Goal: Information Seeking & Learning: Learn about a topic

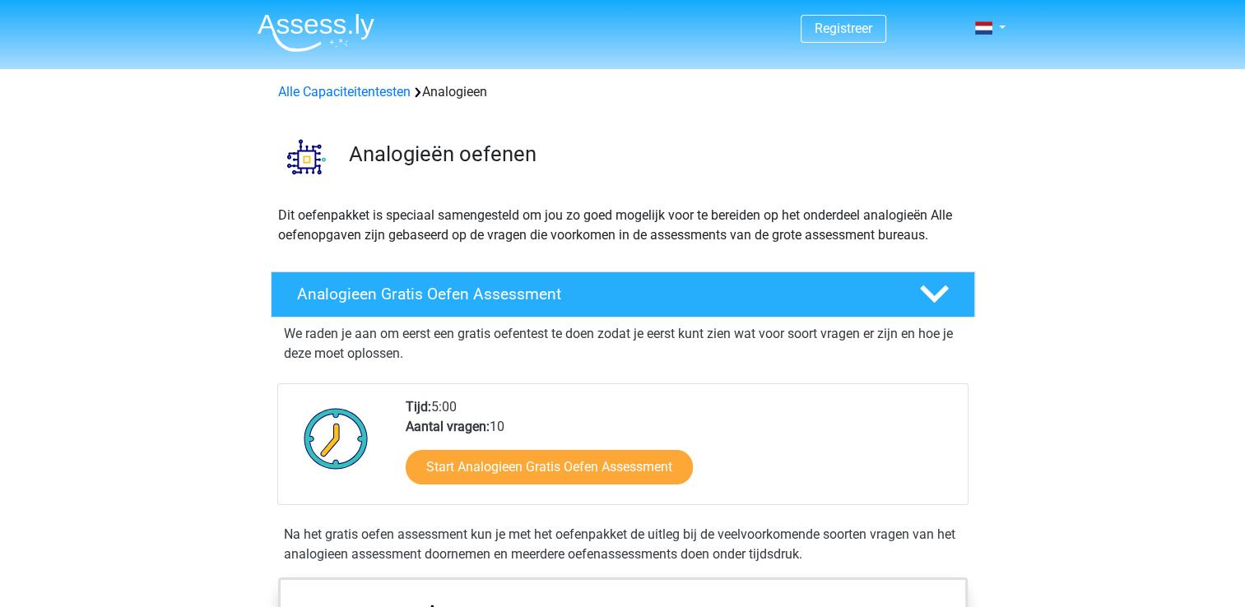
click at [517, 490] on div "Start Analogieen Gratis Oefen Assessment" at bounding box center [680, 470] width 549 height 67
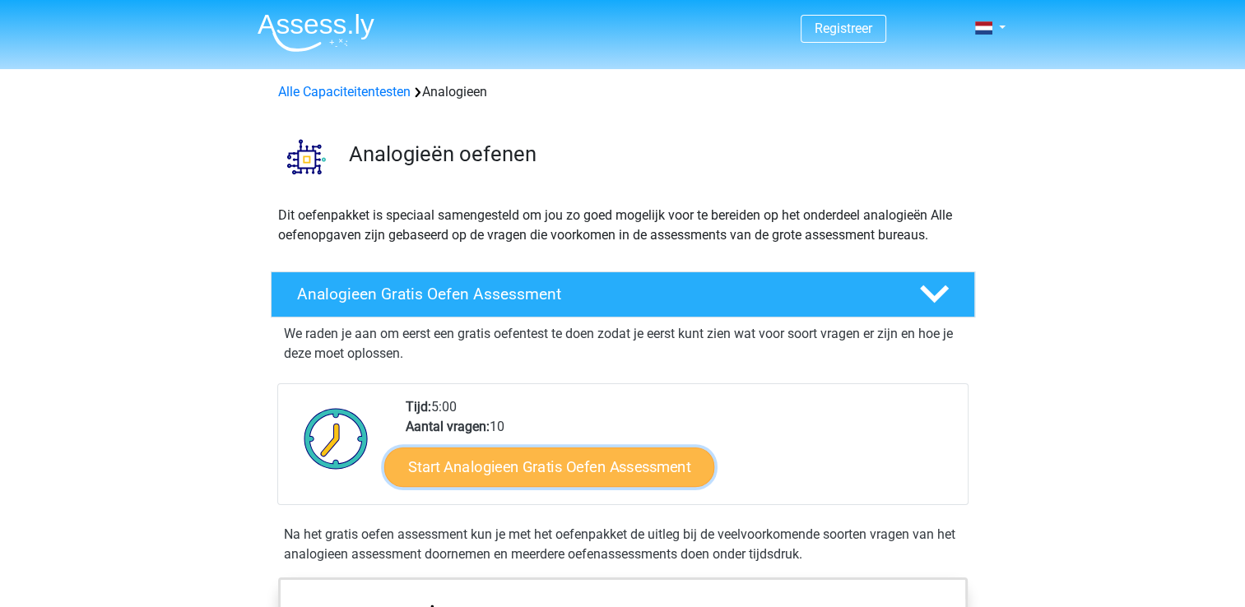
click at [605, 453] on link "Start Analogieen Gratis Oefen Assessment" at bounding box center [549, 466] width 330 height 39
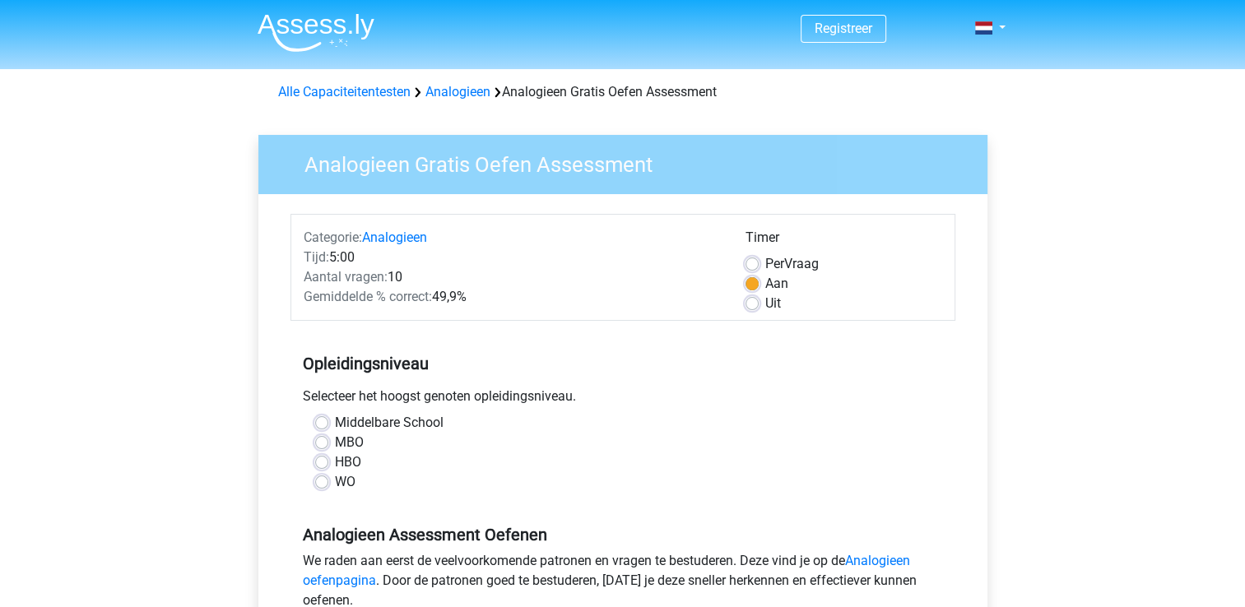
scroll to position [71, 0]
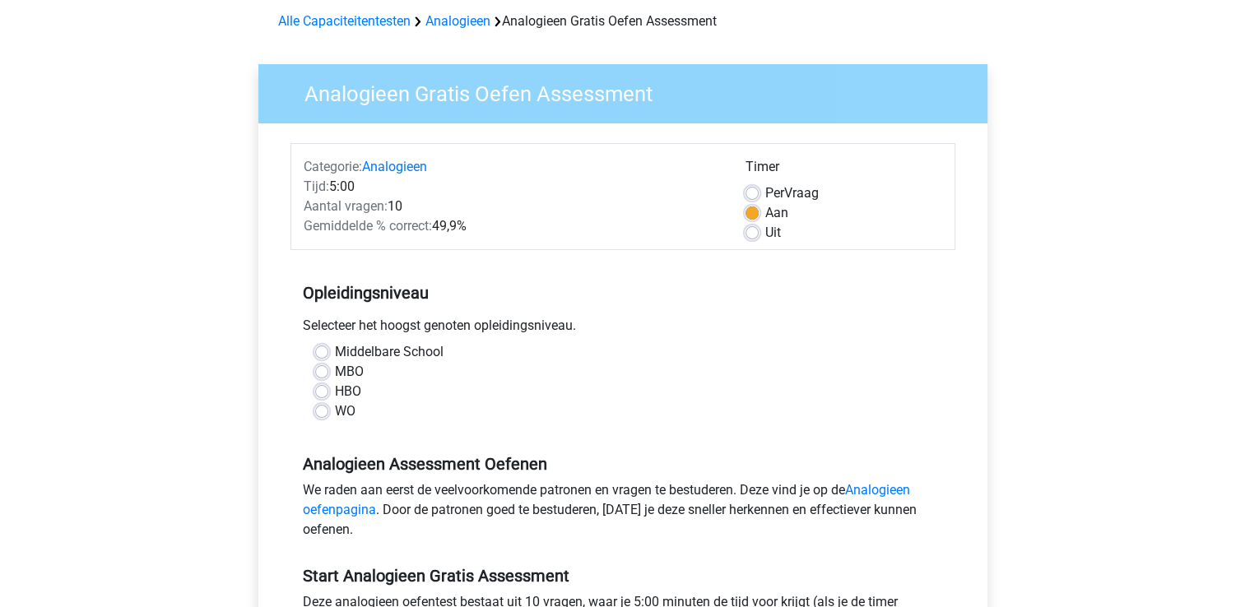
click at [335, 364] on label "MBO" at bounding box center [349, 372] width 29 height 20
click at [325, 364] on input "MBO" at bounding box center [321, 370] width 13 height 16
radio input "true"
click at [343, 384] on label "HBO" at bounding box center [348, 392] width 26 height 20
click at [328, 384] on input "HBO" at bounding box center [321, 390] width 13 height 16
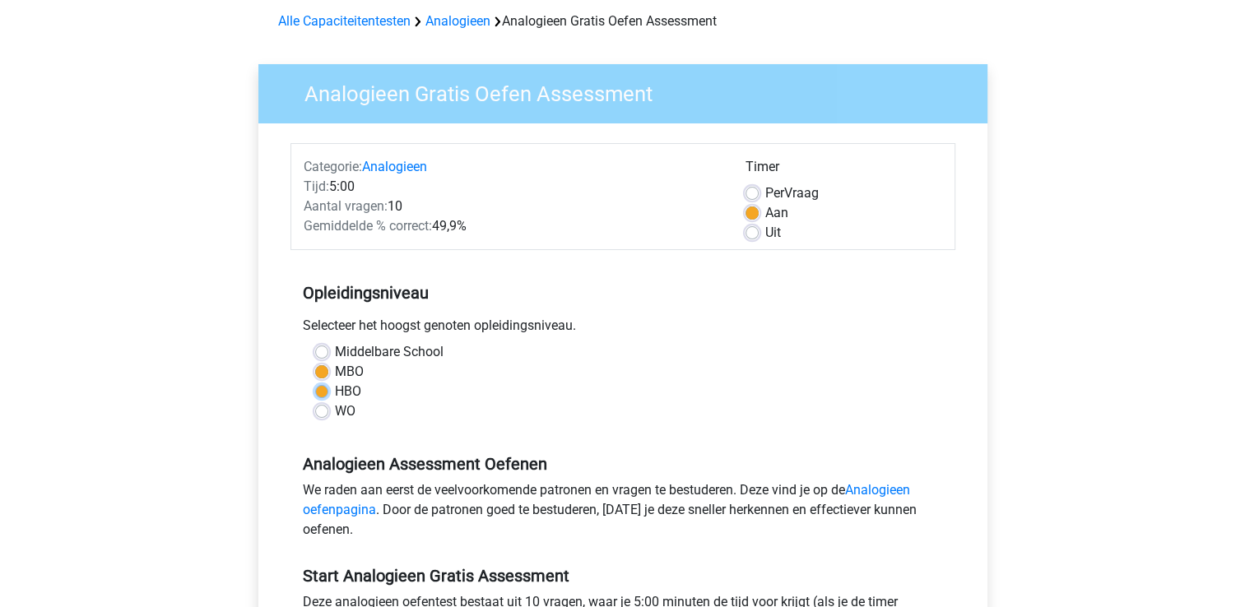
radio input "true"
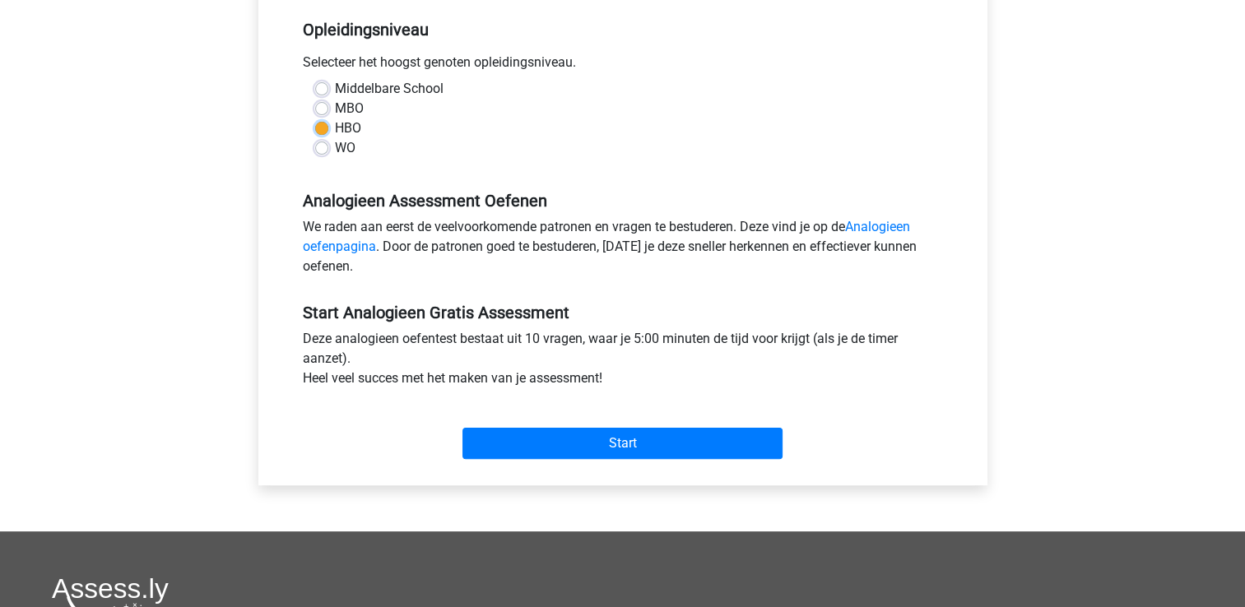
scroll to position [339, 0]
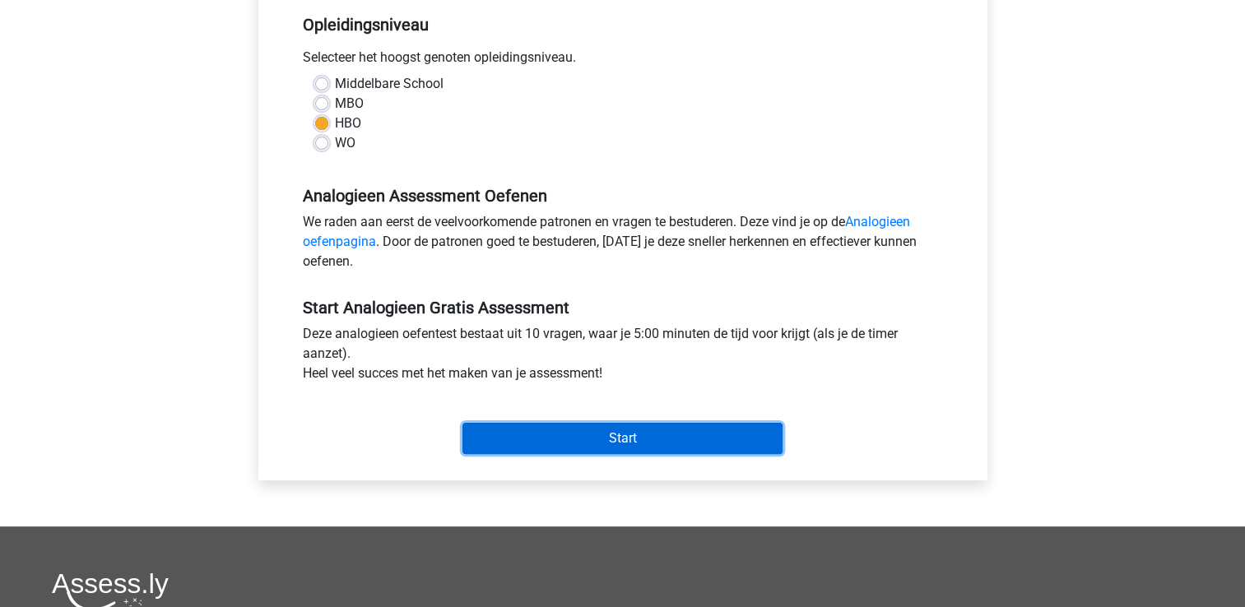
click at [667, 430] on input "Start" at bounding box center [622, 438] width 320 height 31
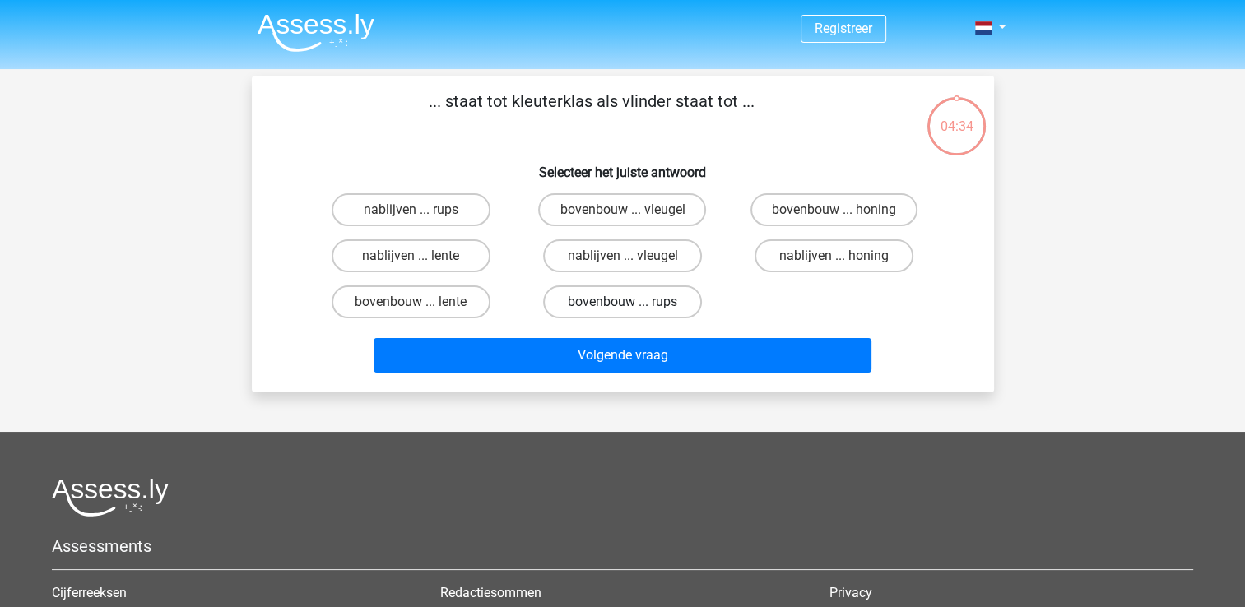
click at [634, 300] on label "bovenbouw ... rups" at bounding box center [622, 302] width 159 height 33
click at [633, 302] on input "bovenbouw ... rups" at bounding box center [627, 307] width 11 height 11
radio input "true"
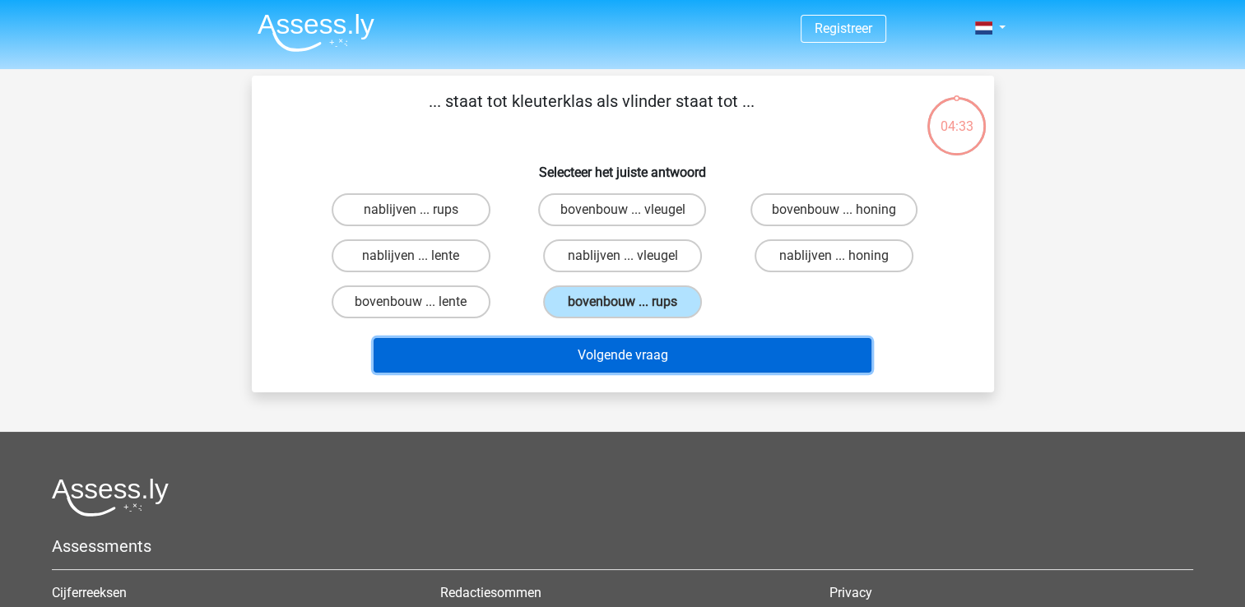
click at [585, 348] on button "Volgende vraag" at bounding box center [623, 355] width 498 height 35
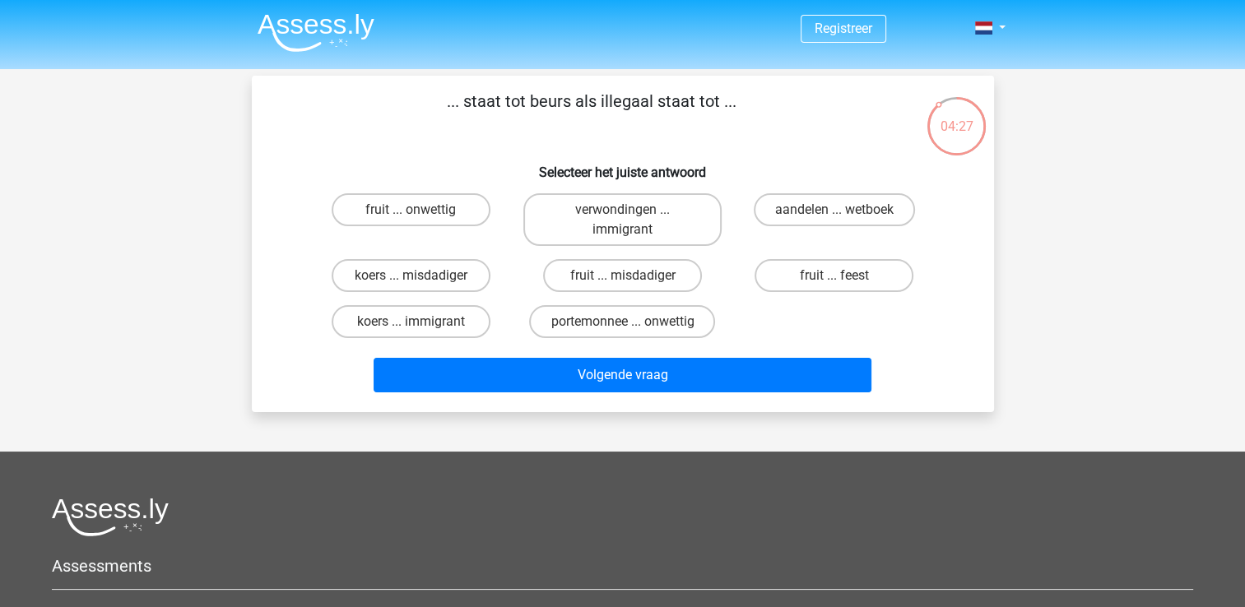
click at [570, 119] on p "... staat tot beurs als illegaal staat tot ..." at bounding box center [592, 113] width 628 height 49
click at [555, 121] on p "... staat tot beurs als illegaal staat tot ..." at bounding box center [592, 113] width 628 height 49
click at [780, 533] on div at bounding box center [622, 517] width 1141 height 39
click at [647, 324] on label "portemonnee ... onwettig" at bounding box center [622, 321] width 186 height 33
click at [633, 324] on input "portemonnee ... onwettig" at bounding box center [627, 327] width 11 height 11
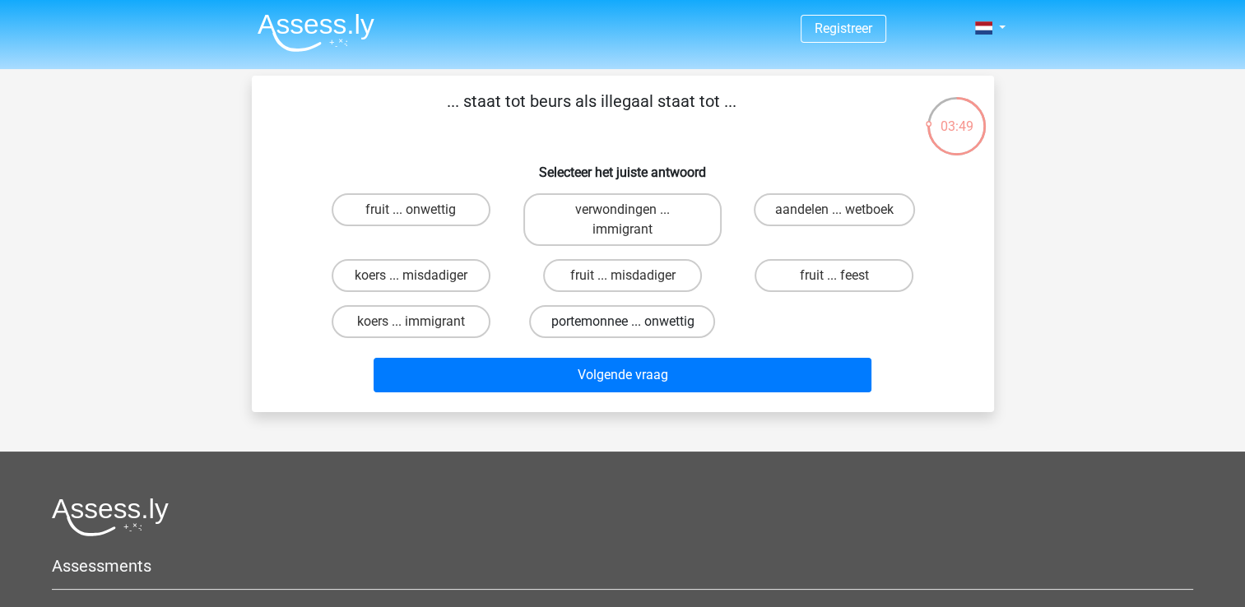
radio input "true"
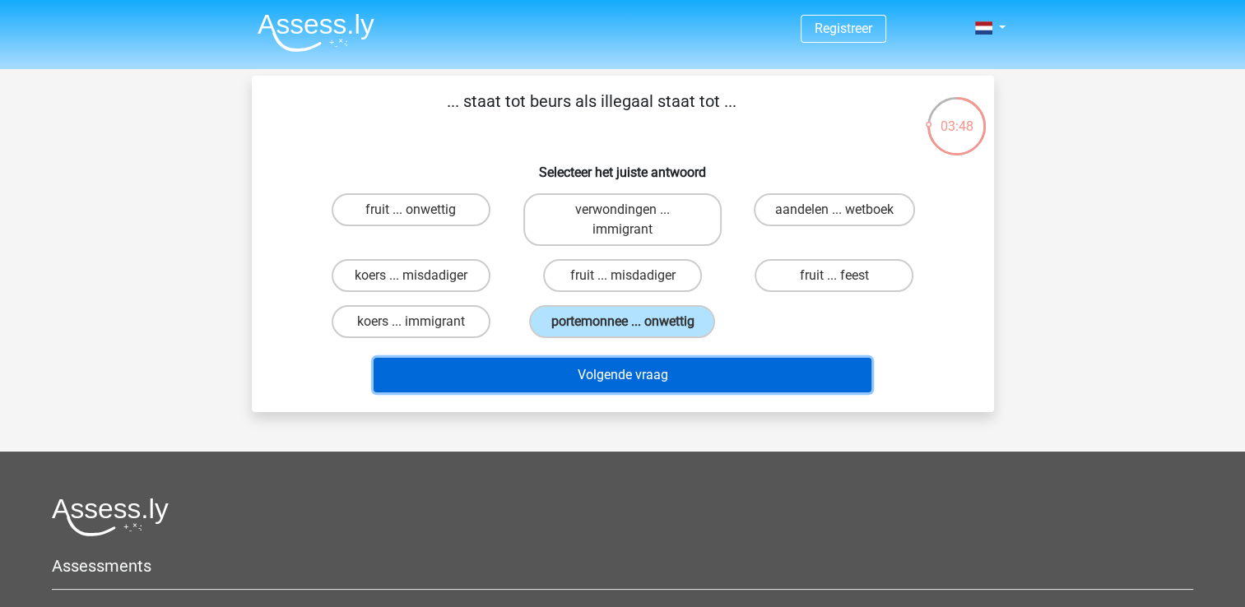
click at [602, 377] on button "Volgende vraag" at bounding box center [623, 375] width 498 height 35
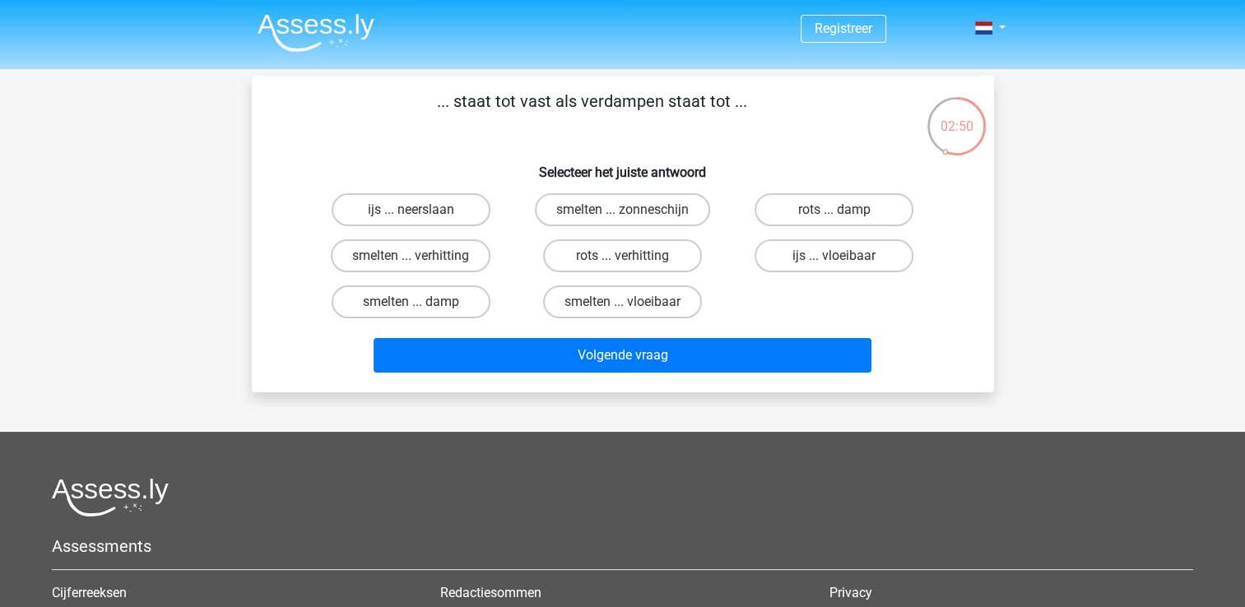
click at [1077, 394] on div "Registreer Nederlands English" at bounding box center [622, 433] width 1245 height 866
click at [1079, 410] on div "Registreer Nederlands English" at bounding box center [622, 433] width 1245 height 866
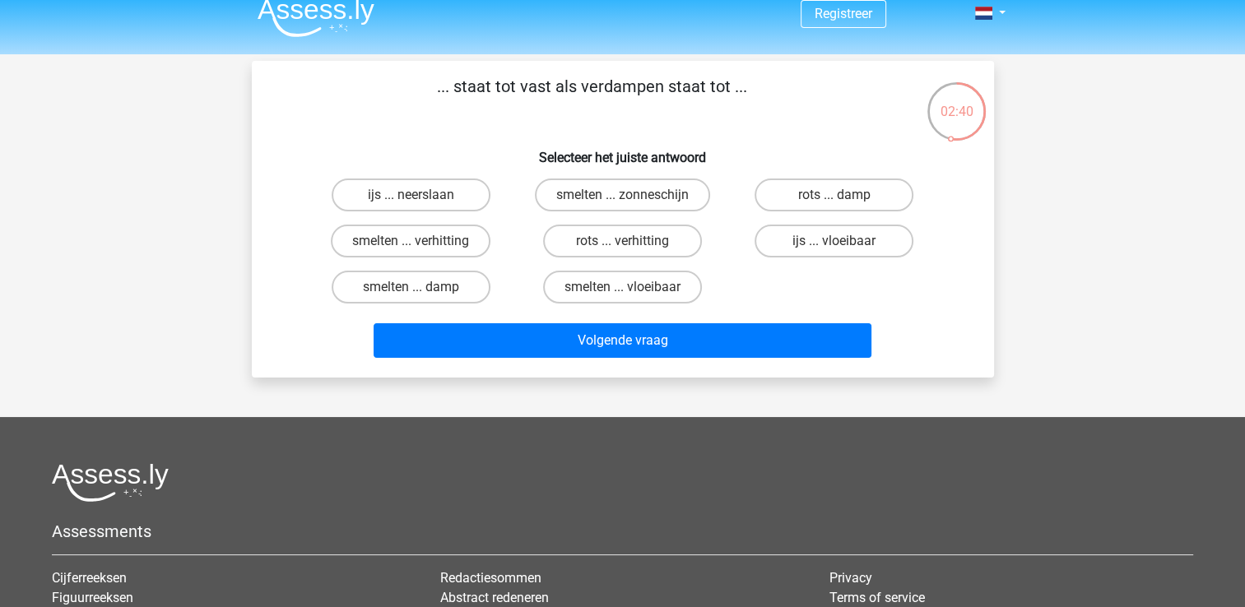
scroll to position [19, 0]
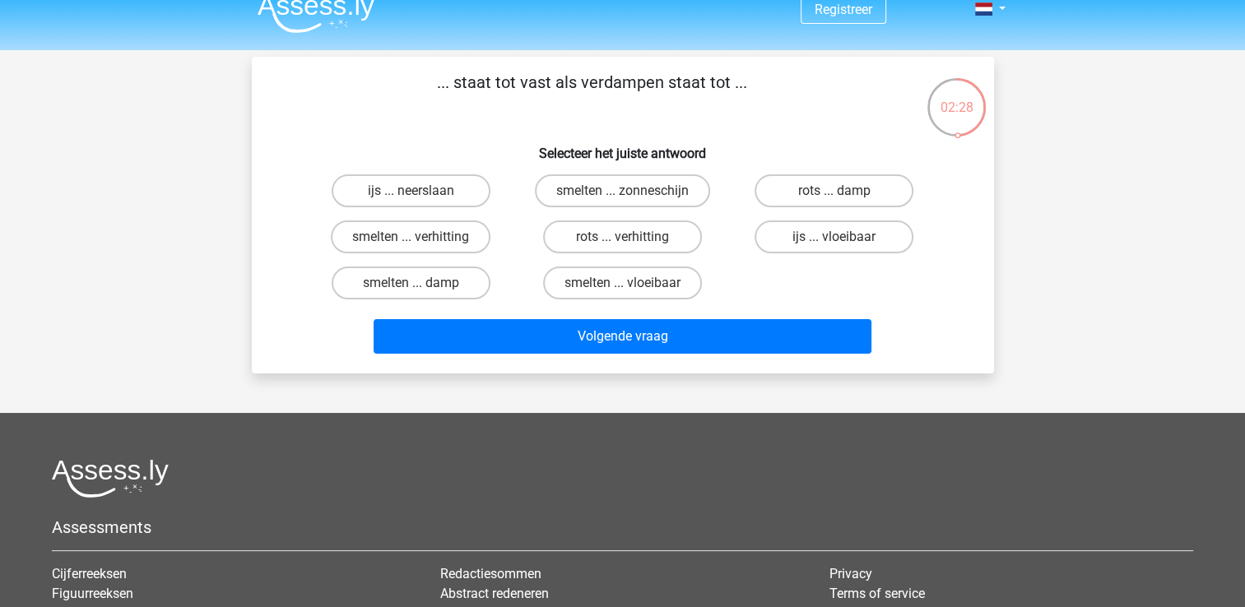
click at [978, 338] on div "... staat tot vast als verdampen staat tot ... Selecteer het juiste antwoord ij…" at bounding box center [622, 215] width 729 height 290
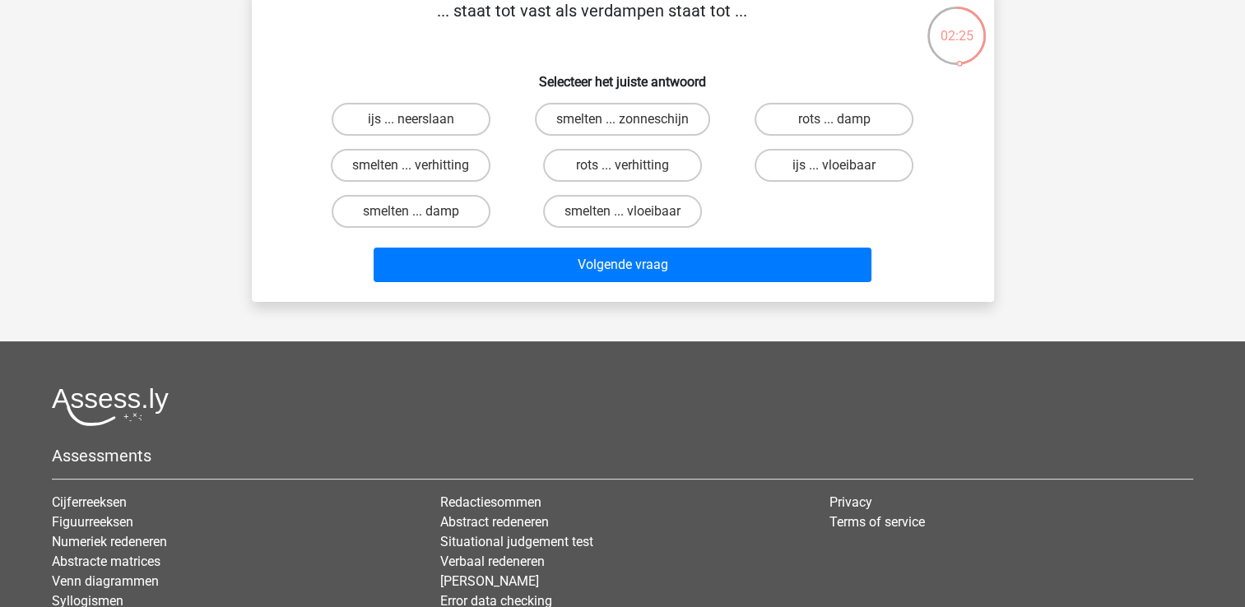
scroll to position [35, 0]
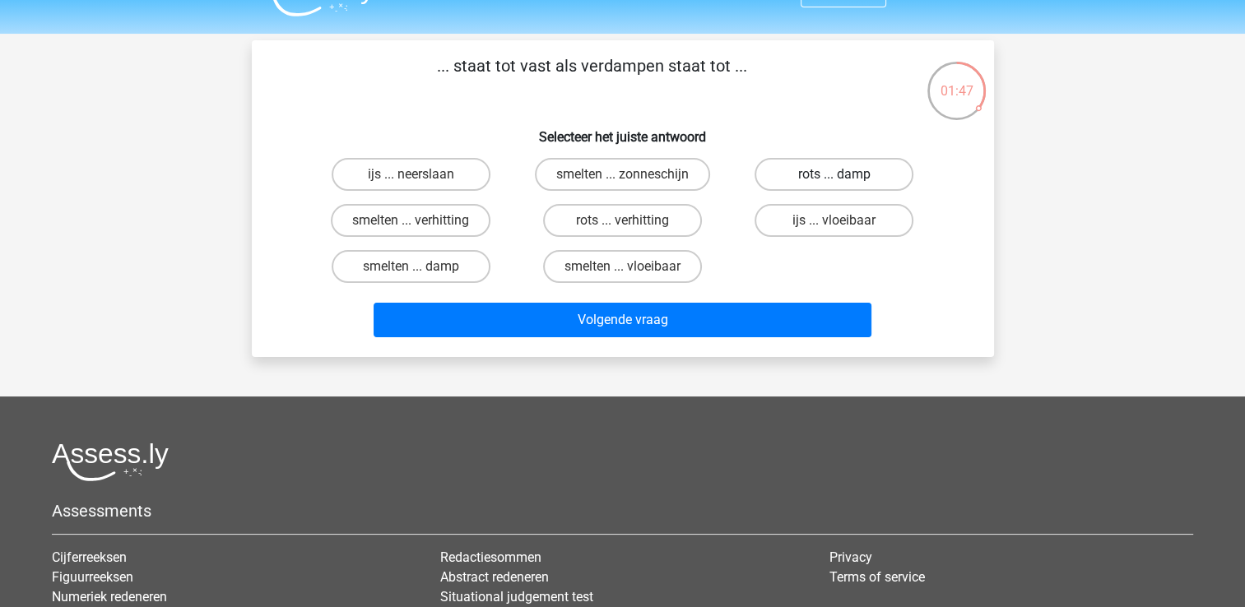
click at [829, 179] on label "rots ... damp" at bounding box center [834, 174] width 159 height 33
click at [834, 179] on input "rots ... damp" at bounding box center [839, 179] width 11 height 11
radio input "true"
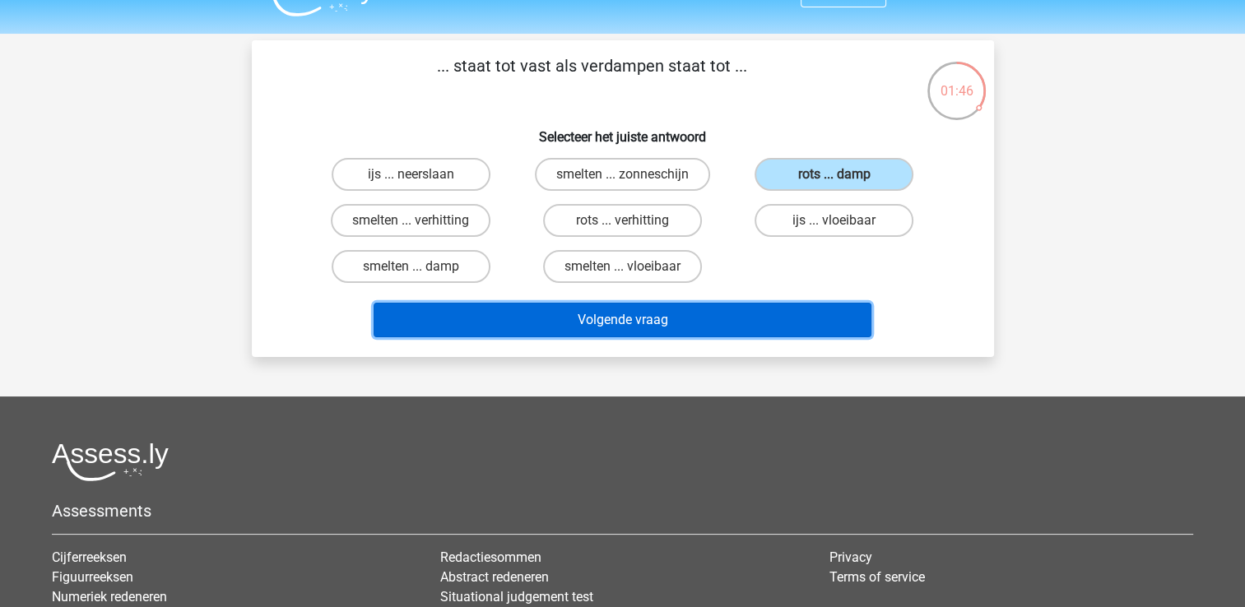
click at [622, 309] on button "Volgende vraag" at bounding box center [623, 320] width 498 height 35
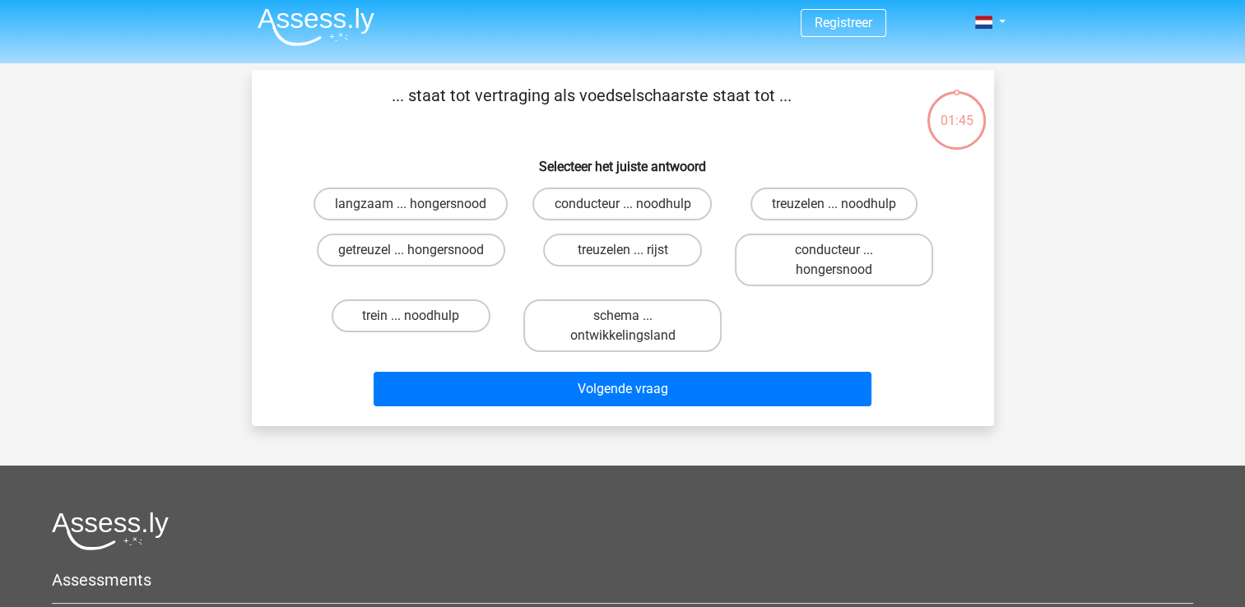
scroll to position [0, 0]
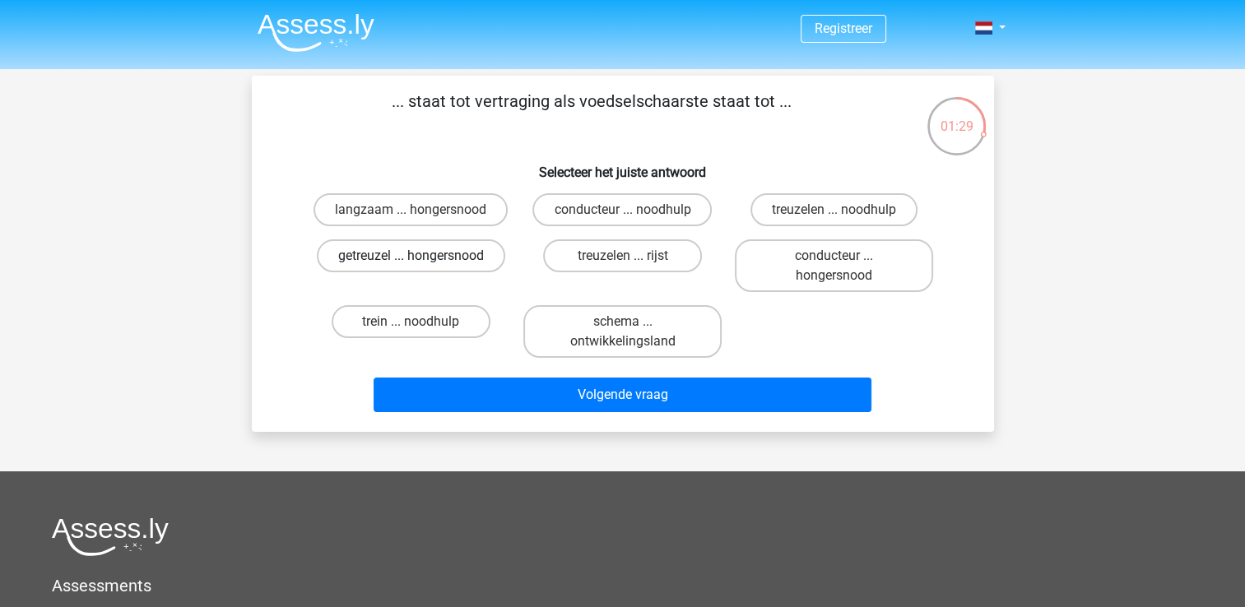
click at [434, 256] on label "getreuzel ... hongersnood" at bounding box center [411, 255] width 188 height 33
click at [421, 256] on input "getreuzel ... hongersnood" at bounding box center [416, 261] width 11 height 11
radio input "true"
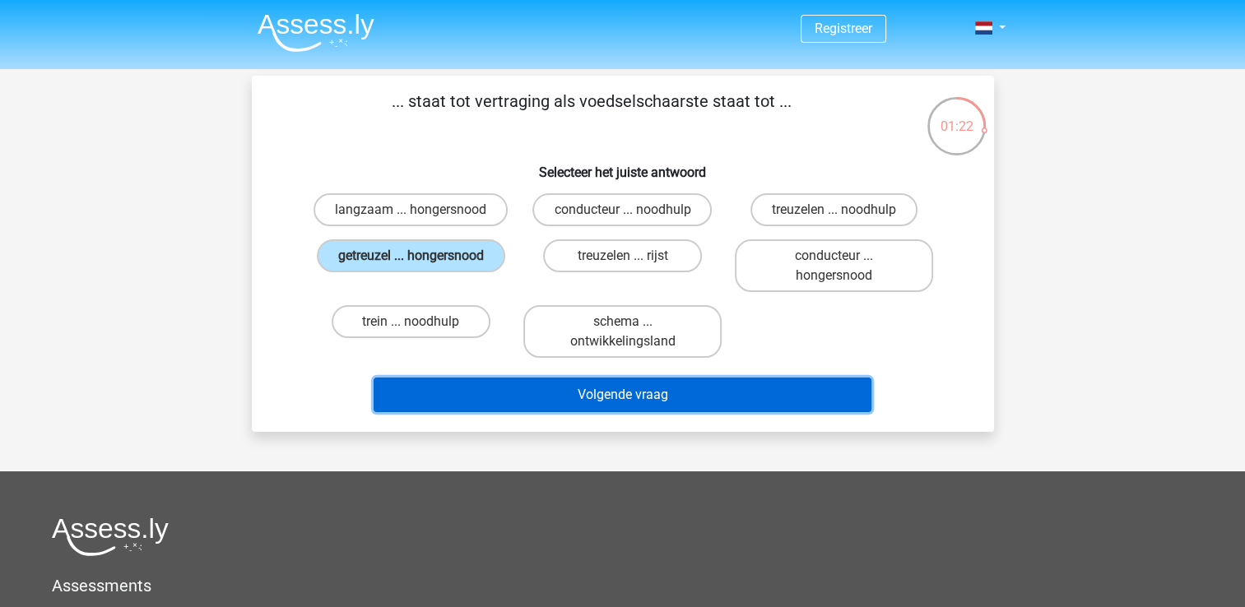
click at [638, 391] on button "Volgende vraag" at bounding box center [623, 395] width 498 height 35
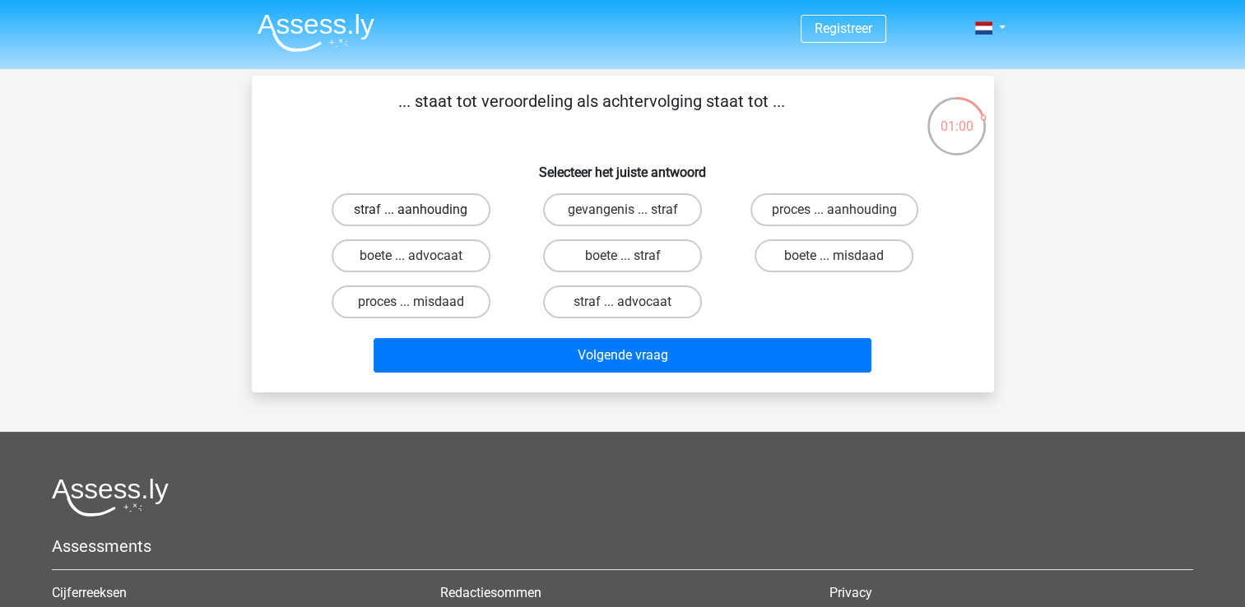
click at [453, 219] on label "straf ... aanhouding" at bounding box center [411, 209] width 159 height 33
click at [421, 219] on input "straf ... aanhouding" at bounding box center [416, 215] width 11 height 11
radio input "true"
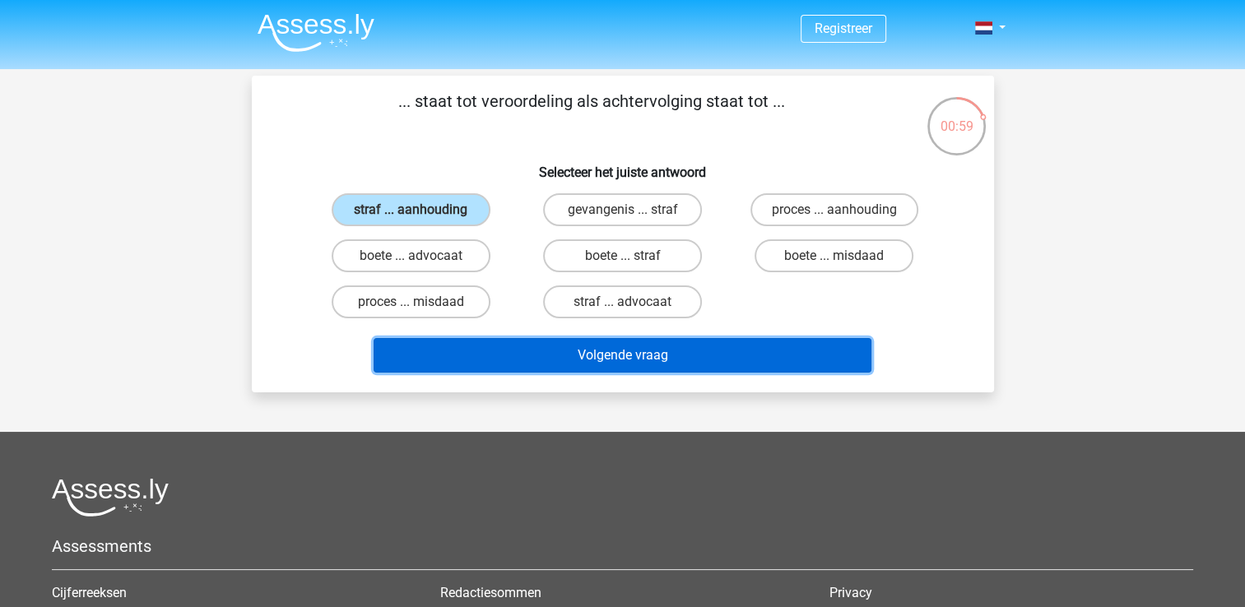
click at [682, 364] on button "Volgende vraag" at bounding box center [623, 355] width 498 height 35
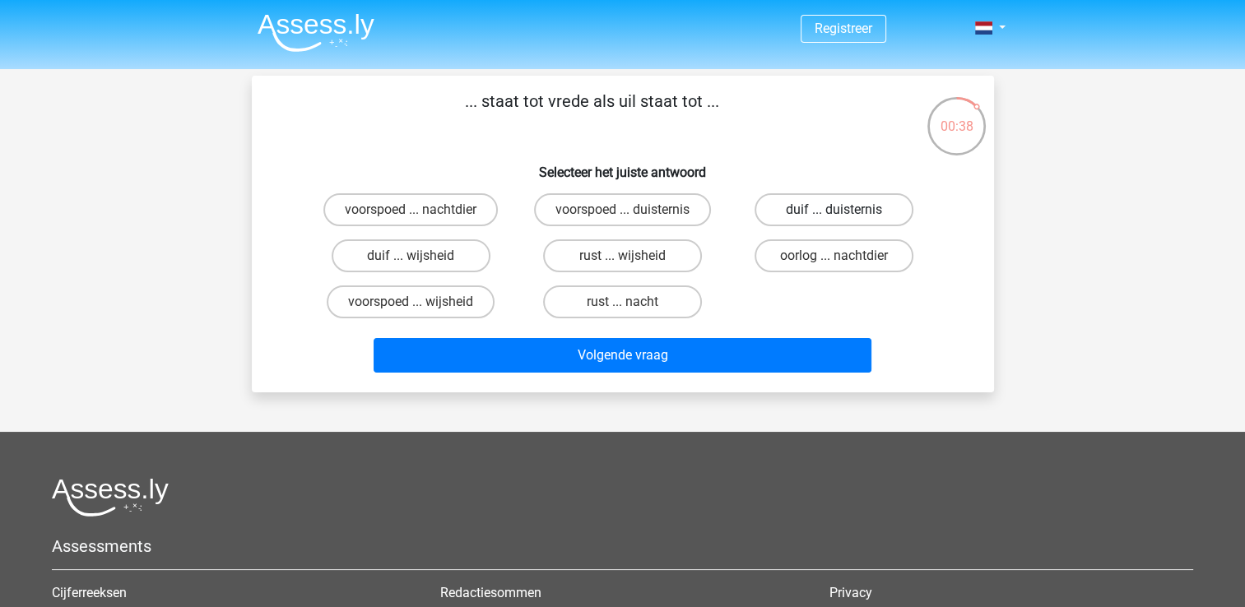
click at [872, 209] on label "duif ... duisternis" at bounding box center [834, 209] width 159 height 33
click at [845, 210] on input "duif ... duisternis" at bounding box center [839, 215] width 11 height 11
radio input "true"
click at [688, 374] on div "Volgende vraag" at bounding box center [622, 358] width 635 height 41
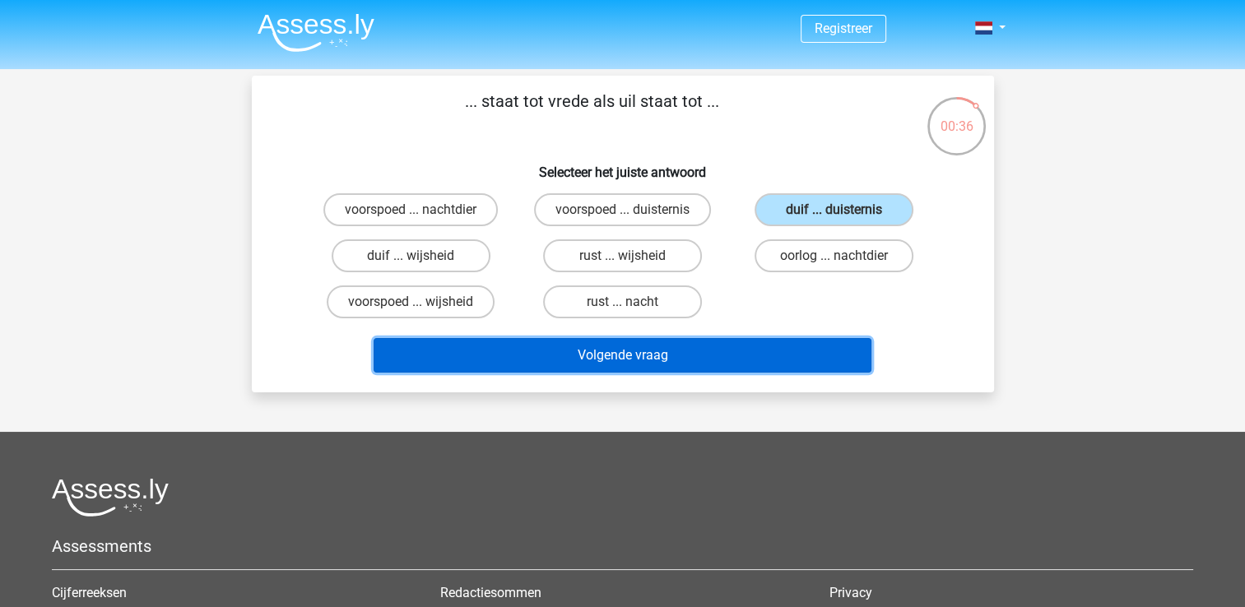
click at [632, 354] on button "Volgende vraag" at bounding box center [623, 355] width 498 height 35
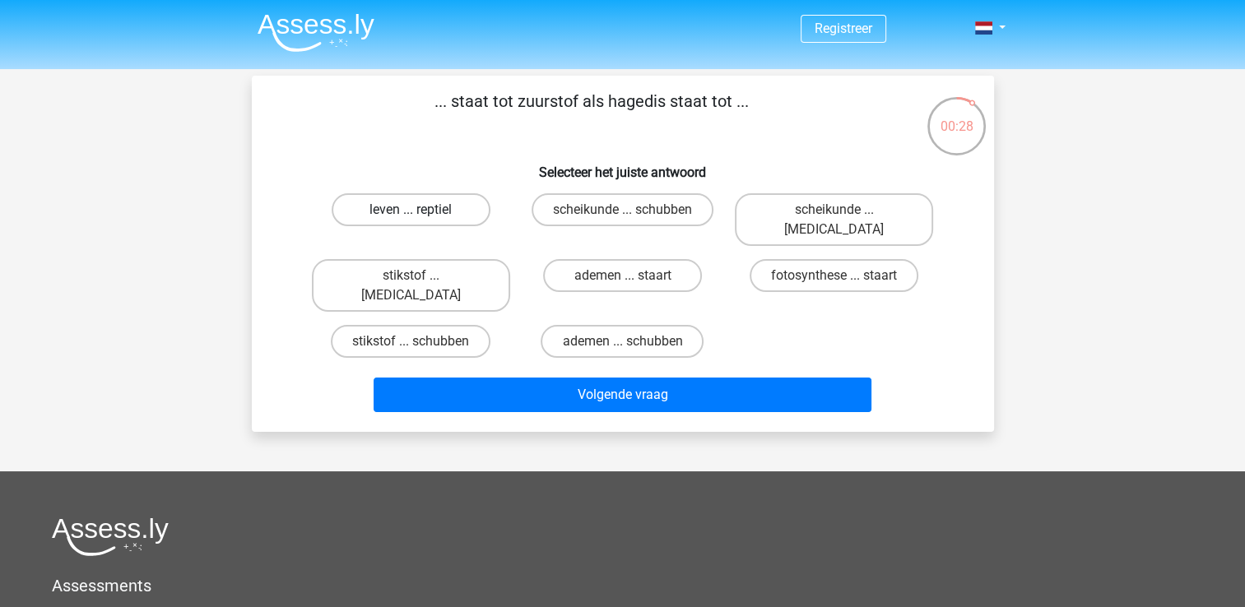
click at [425, 216] on label "leven ... reptiel" at bounding box center [411, 209] width 159 height 33
click at [421, 216] on input "leven ... reptiel" at bounding box center [416, 215] width 11 height 11
radio input "true"
click at [637, 259] on label "ademen ... staart" at bounding box center [622, 275] width 159 height 33
click at [633, 276] on input "ademen ... staart" at bounding box center [627, 281] width 11 height 11
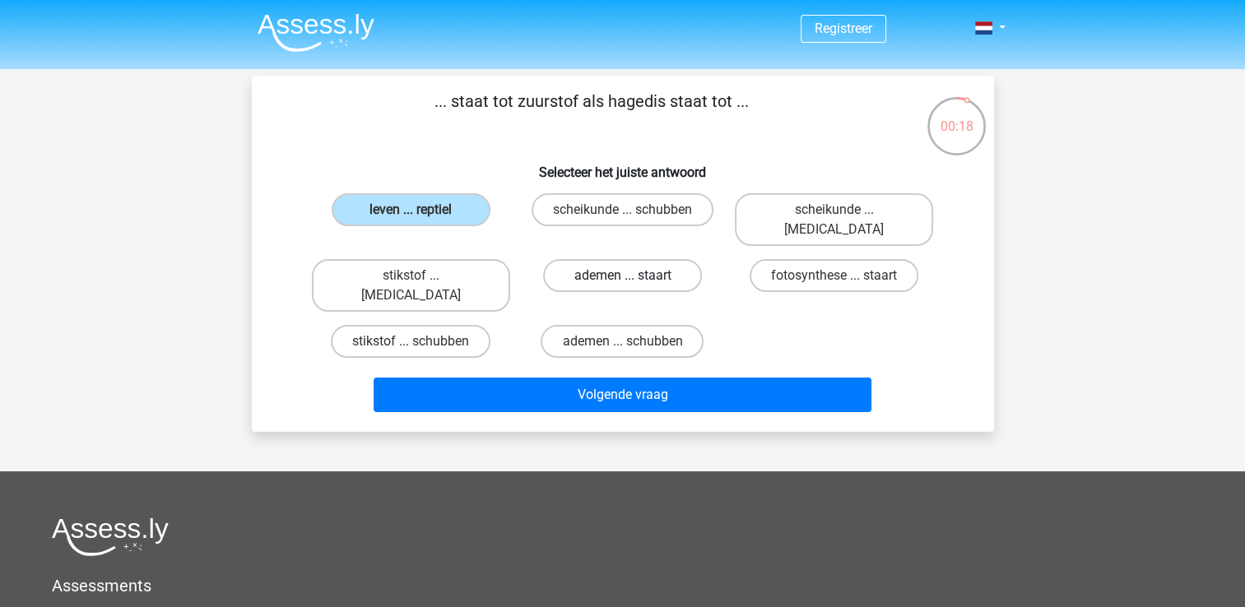
radio input "true"
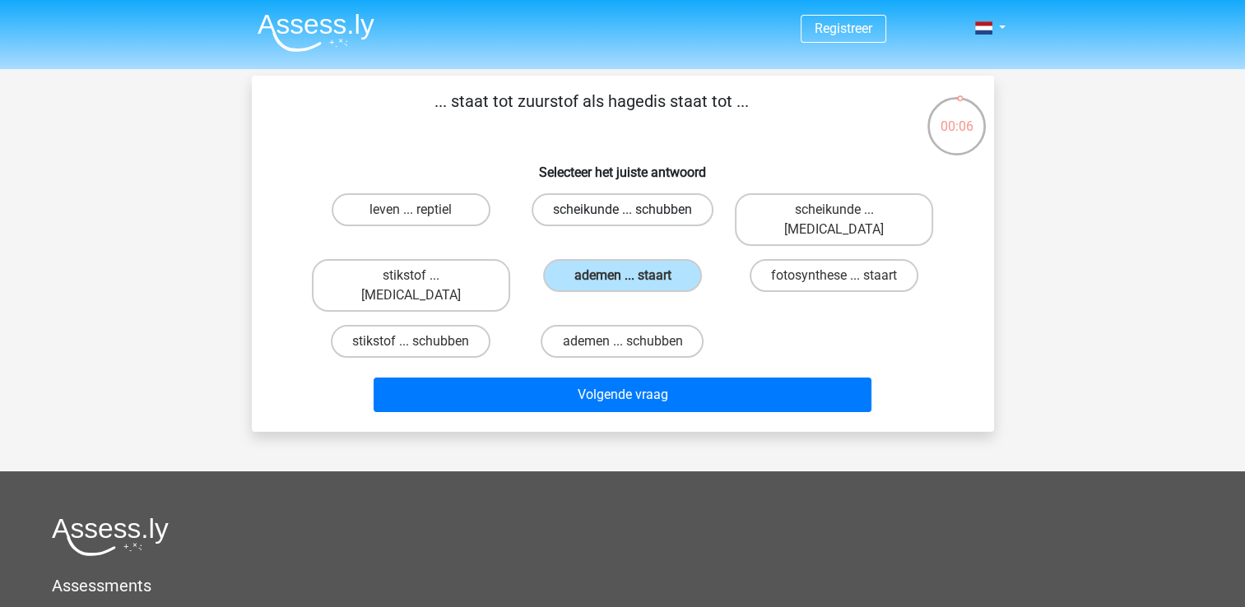
click at [678, 208] on label "scheikunde ... schubben" at bounding box center [623, 209] width 182 height 33
click at [633, 210] on input "scheikunde ... schubben" at bounding box center [627, 215] width 11 height 11
radio input "true"
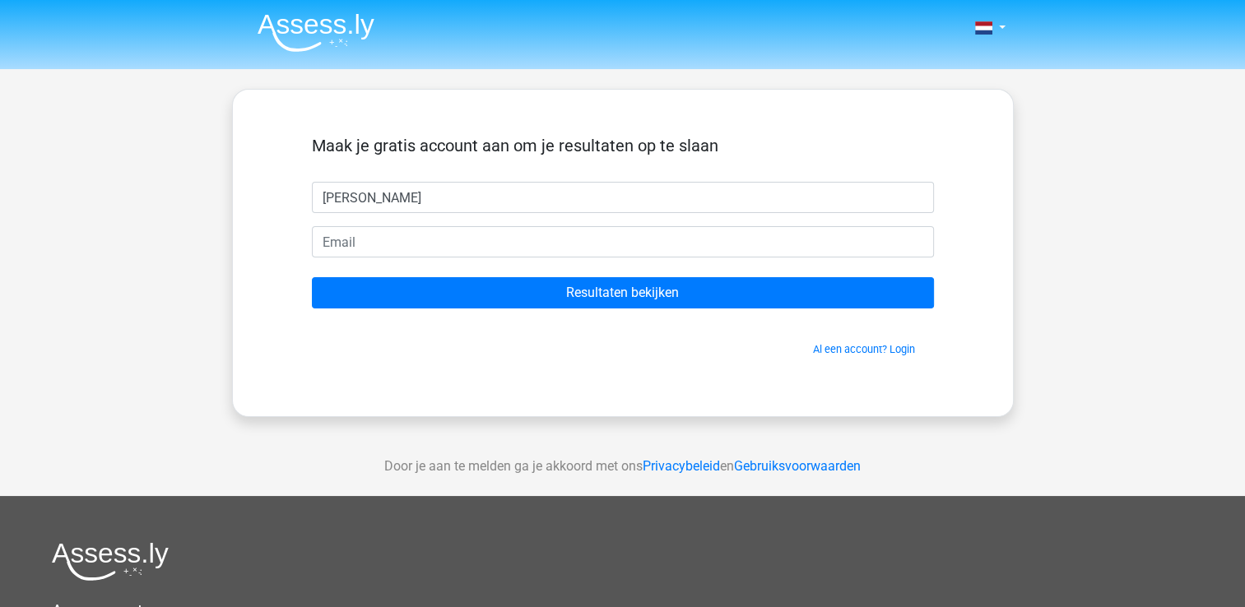
type input "[PERSON_NAME]"
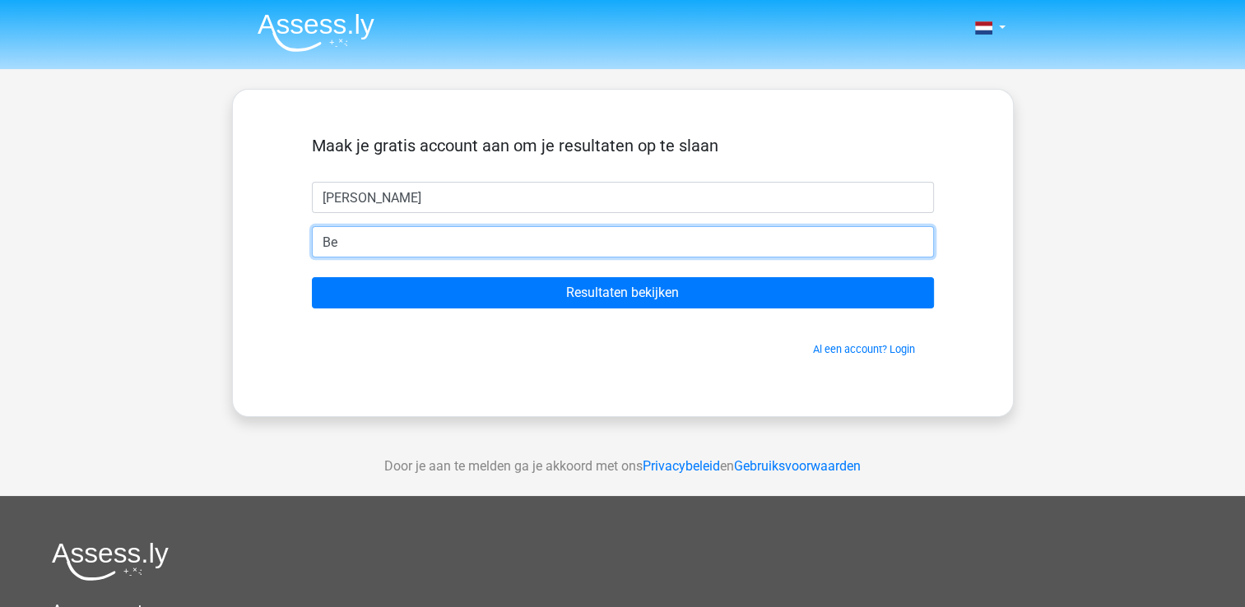
type input "B"
type input "[PERSON_NAME][EMAIL_ADDRESS][DOMAIN_NAME]"
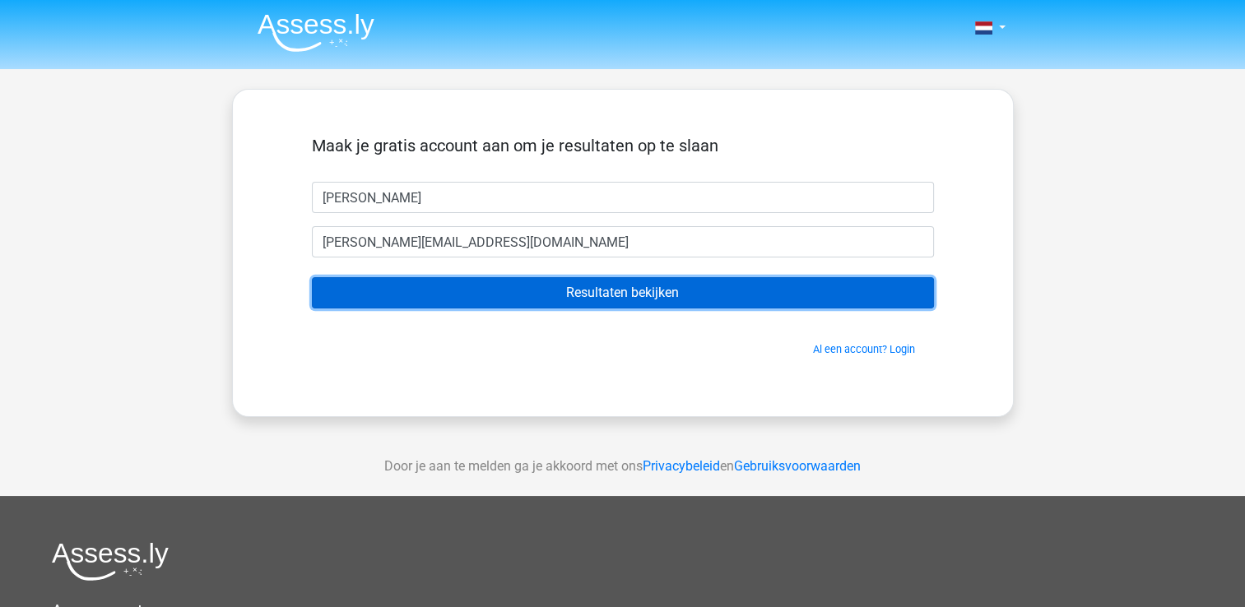
click at [584, 301] on input "Resultaten bekijken" at bounding box center [623, 292] width 622 height 31
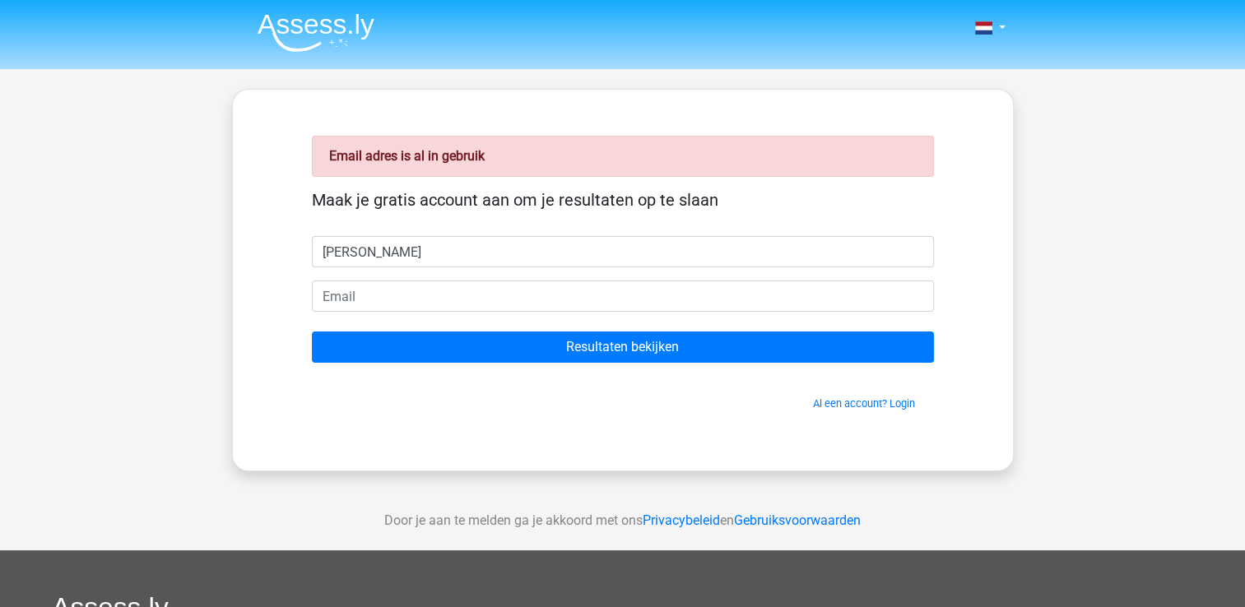
type input "[PERSON_NAME]"
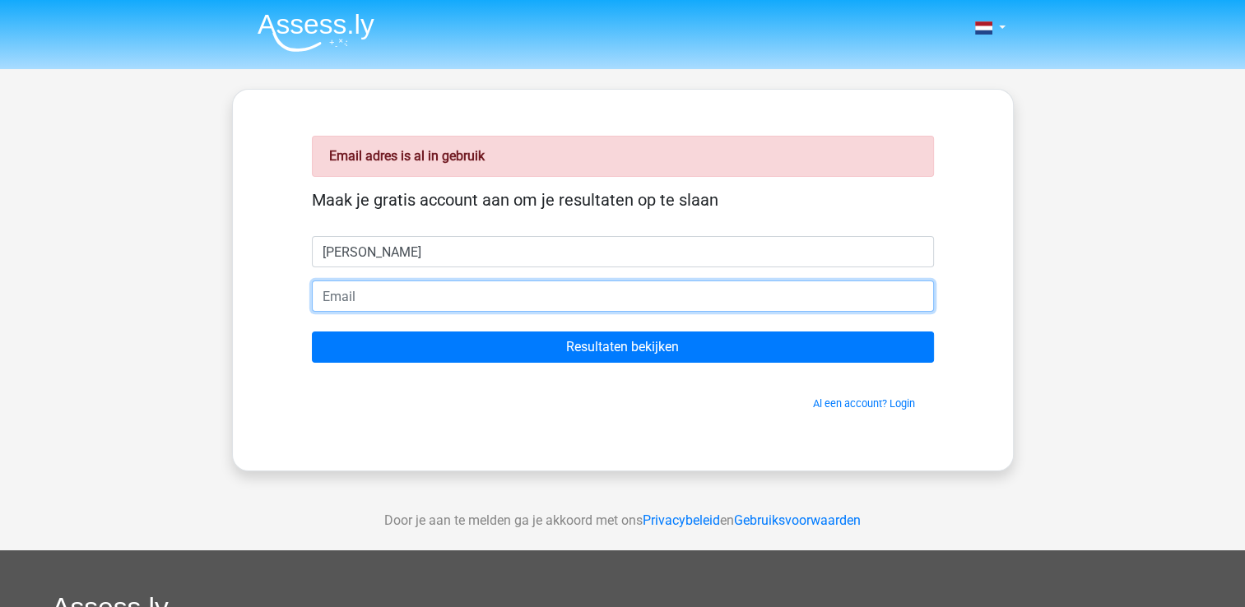
type input "M"
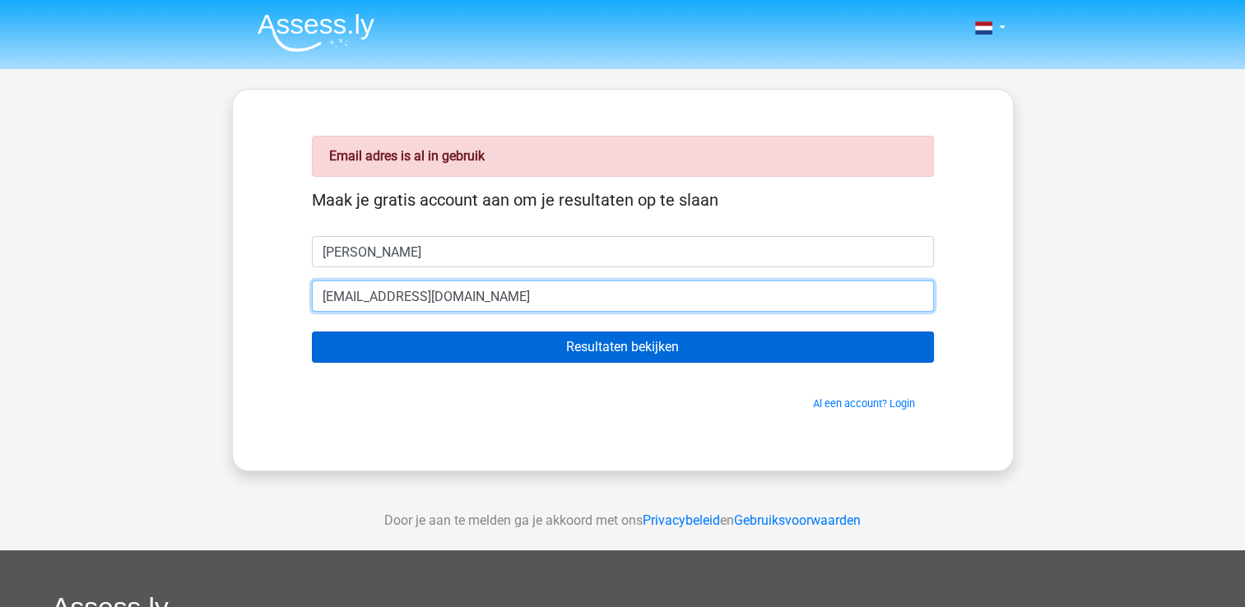
type input "michelleoosterhuis33@gmail.com"
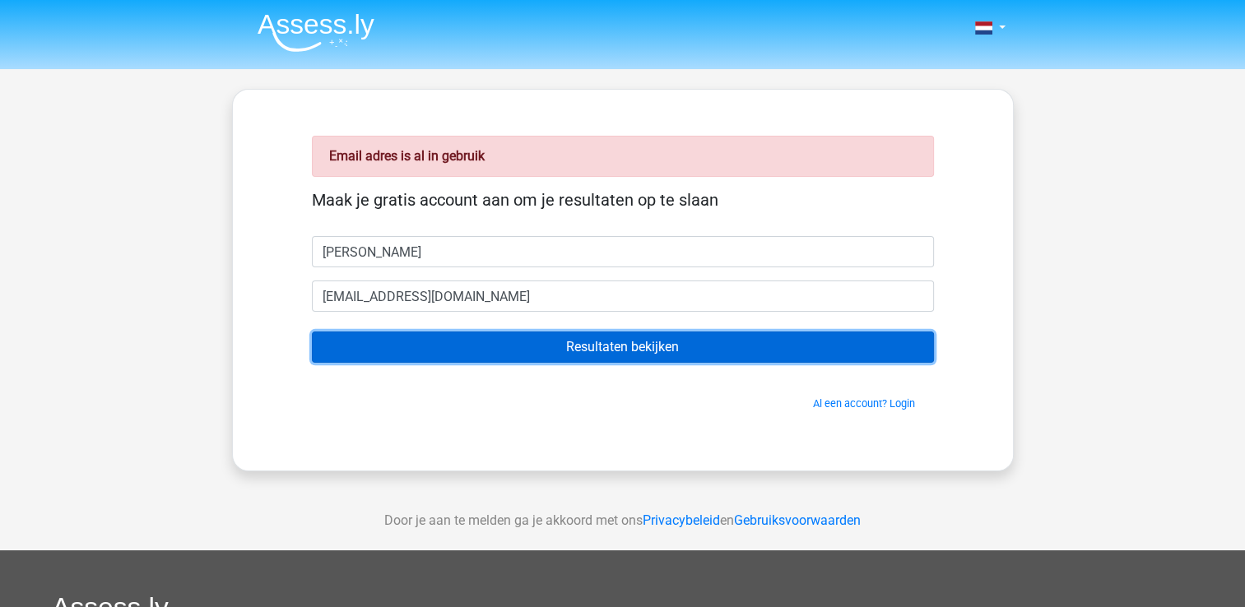
click at [619, 332] on input "Resultaten bekijken" at bounding box center [623, 347] width 622 height 31
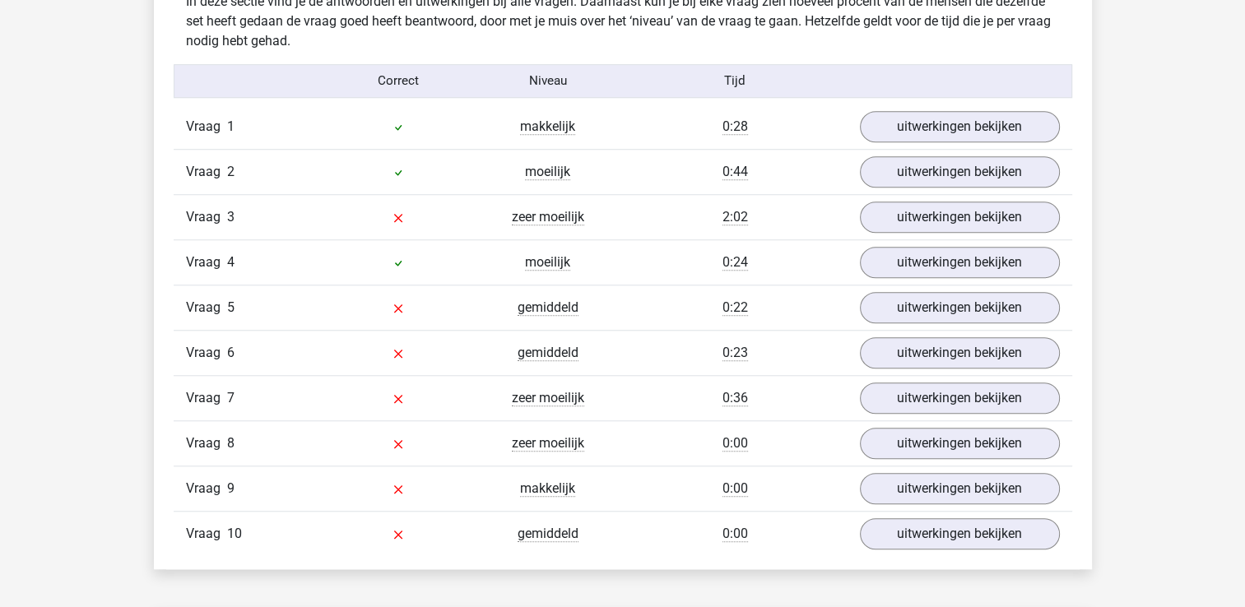
scroll to position [1319, 0]
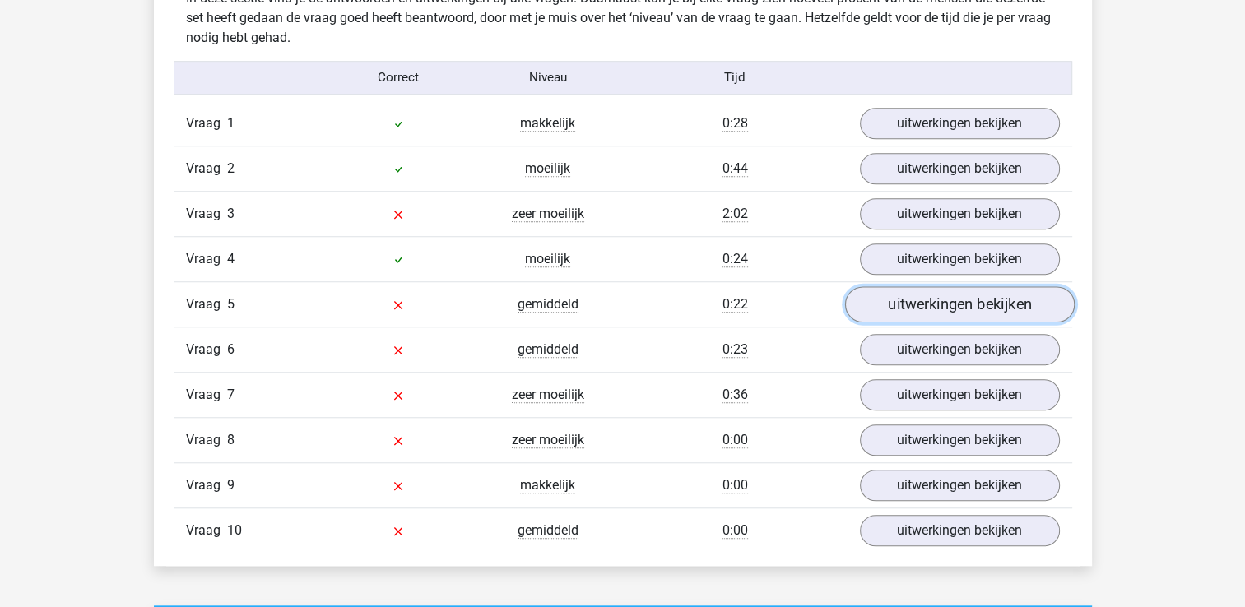
click at [983, 311] on link "uitwerkingen bekijken" at bounding box center [959, 304] width 230 height 36
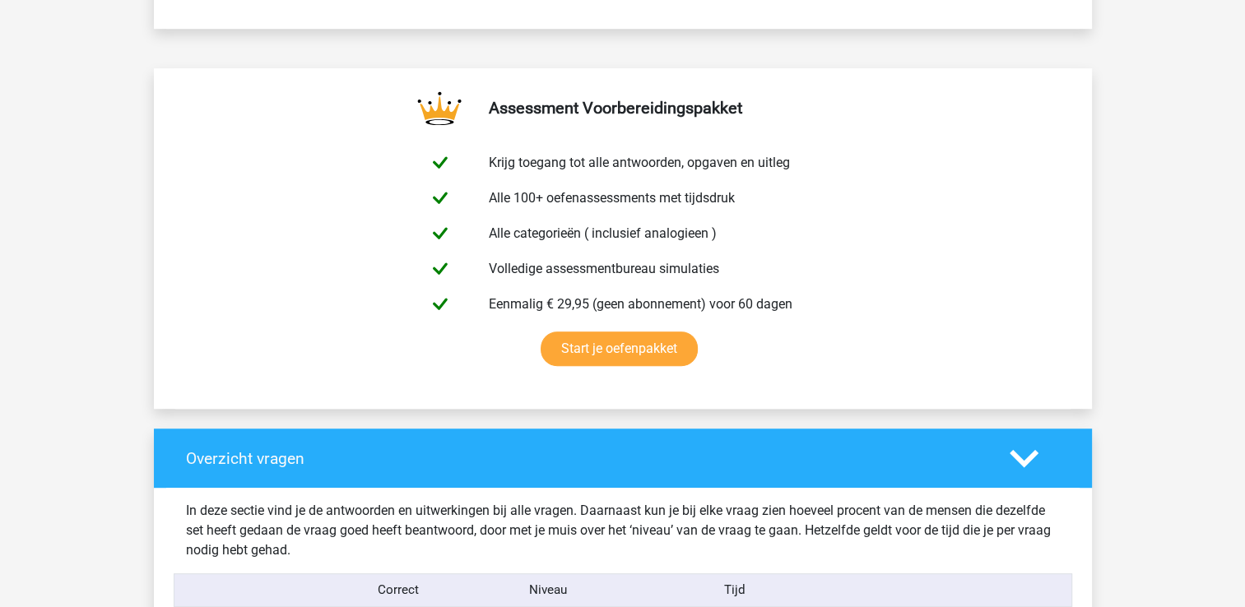
scroll to position [645, 0]
